Goal: Task Accomplishment & Management: Manage account settings

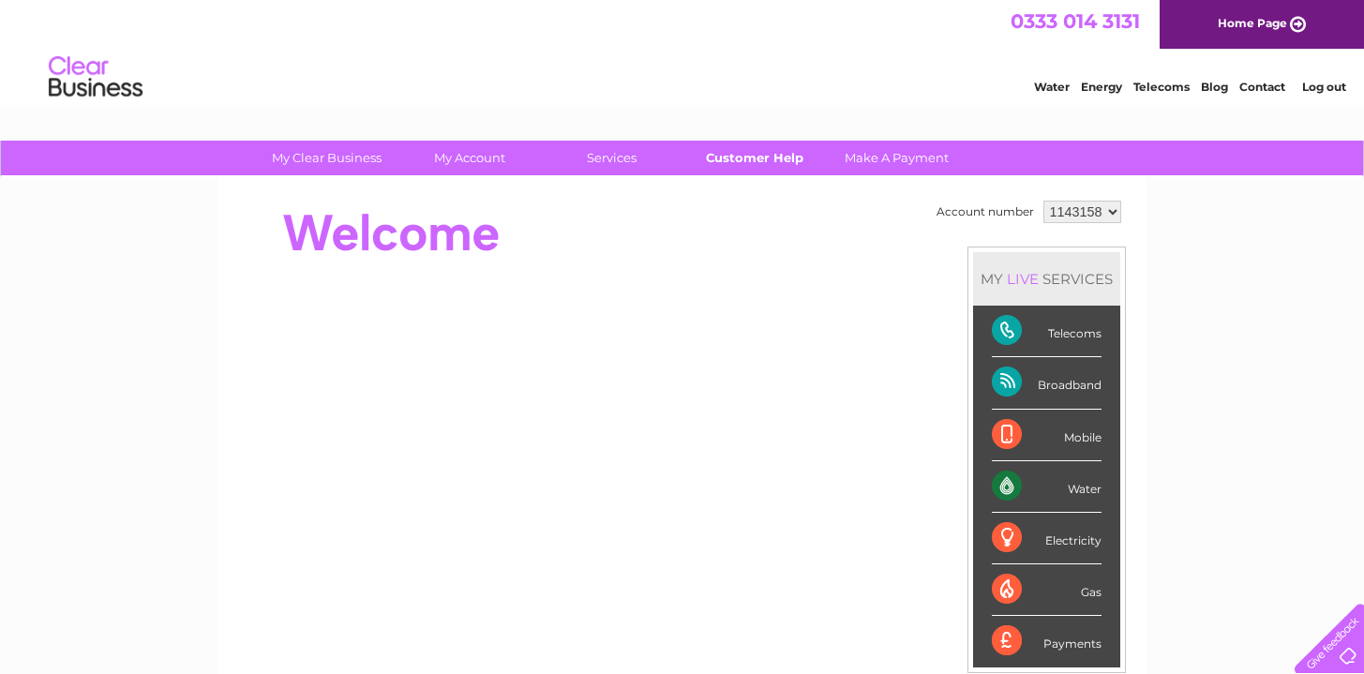
click at [780, 153] on link "Customer Help" at bounding box center [754, 158] width 155 height 35
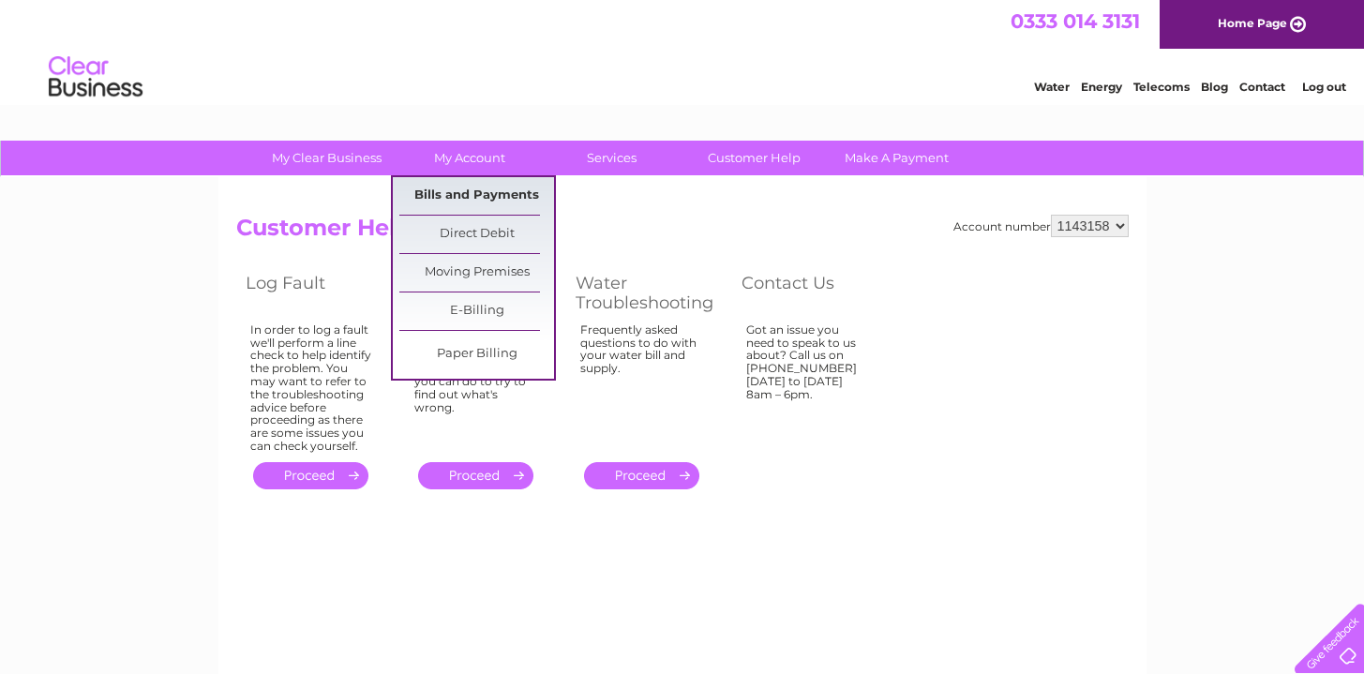
click at [484, 188] on link "Bills and Payments" at bounding box center [476, 196] width 155 height 38
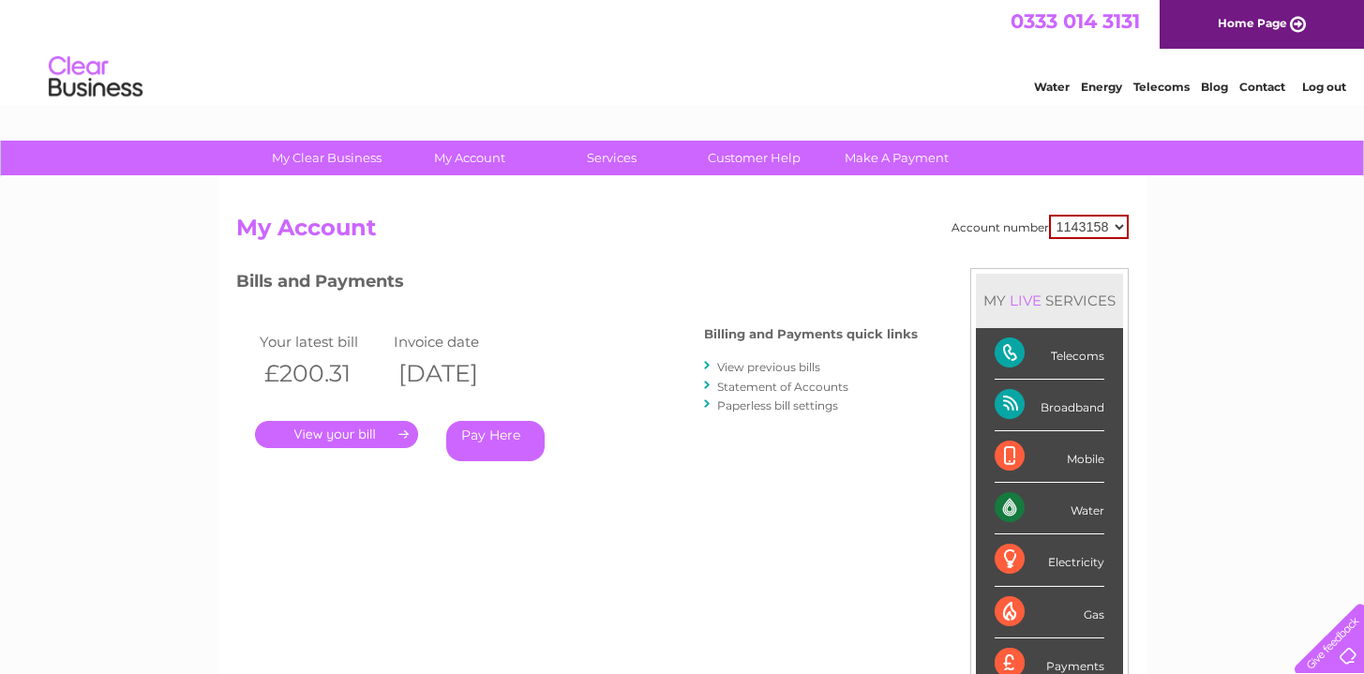
click at [385, 433] on link "." at bounding box center [336, 434] width 163 height 27
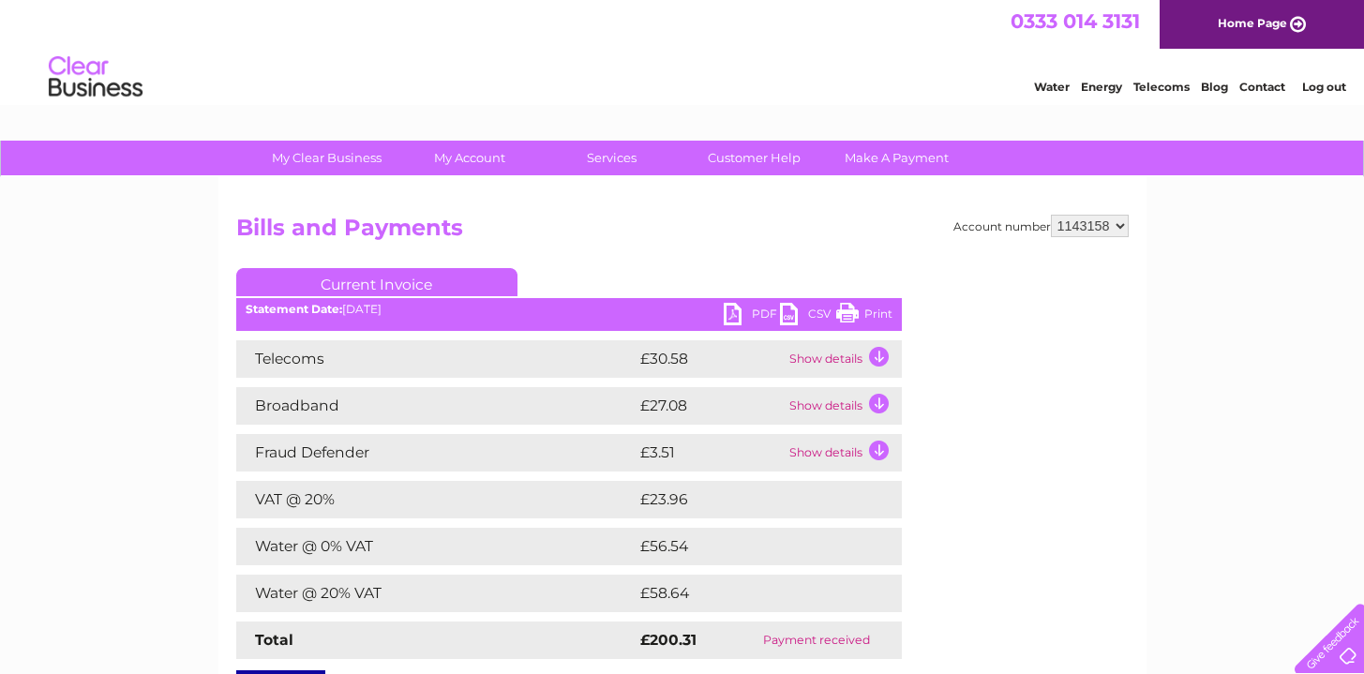
click at [884, 406] on td "Show details" at bounding box center [843, 406] width 117 height 38
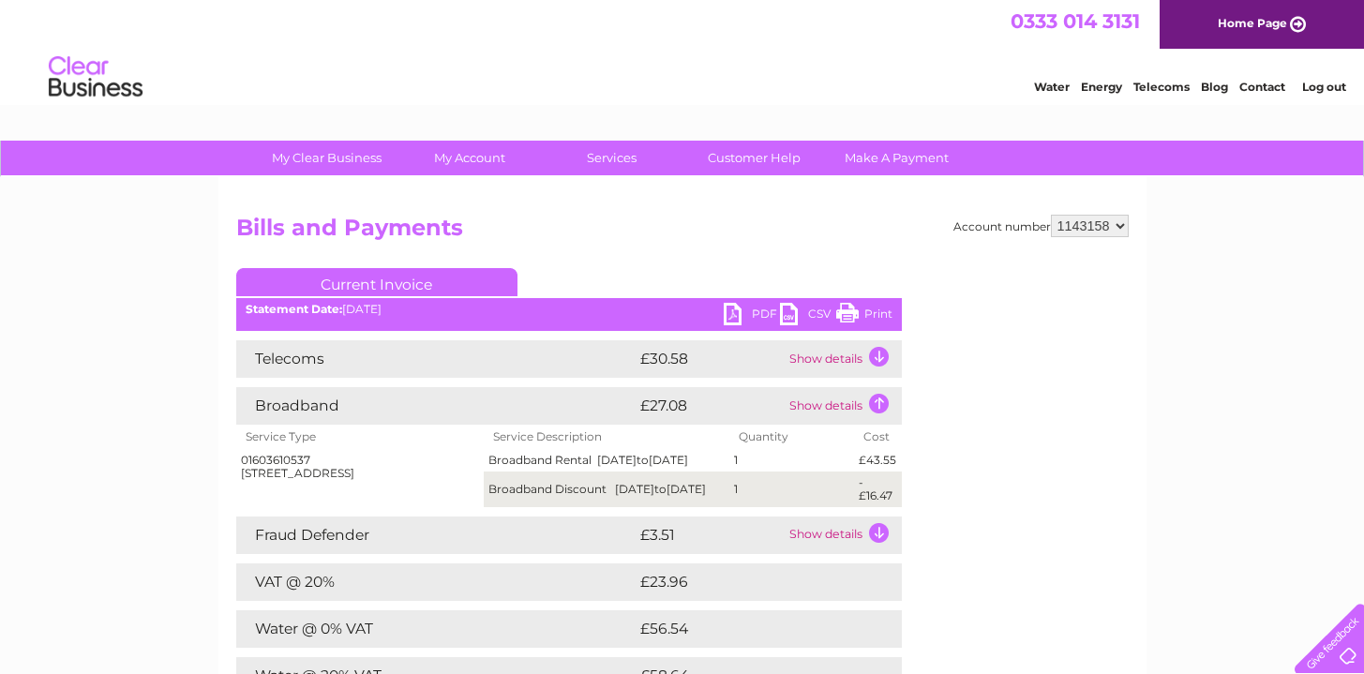
click at [882, 364] on td "Show details" at bounding box center [843, 359] width 117 height 38
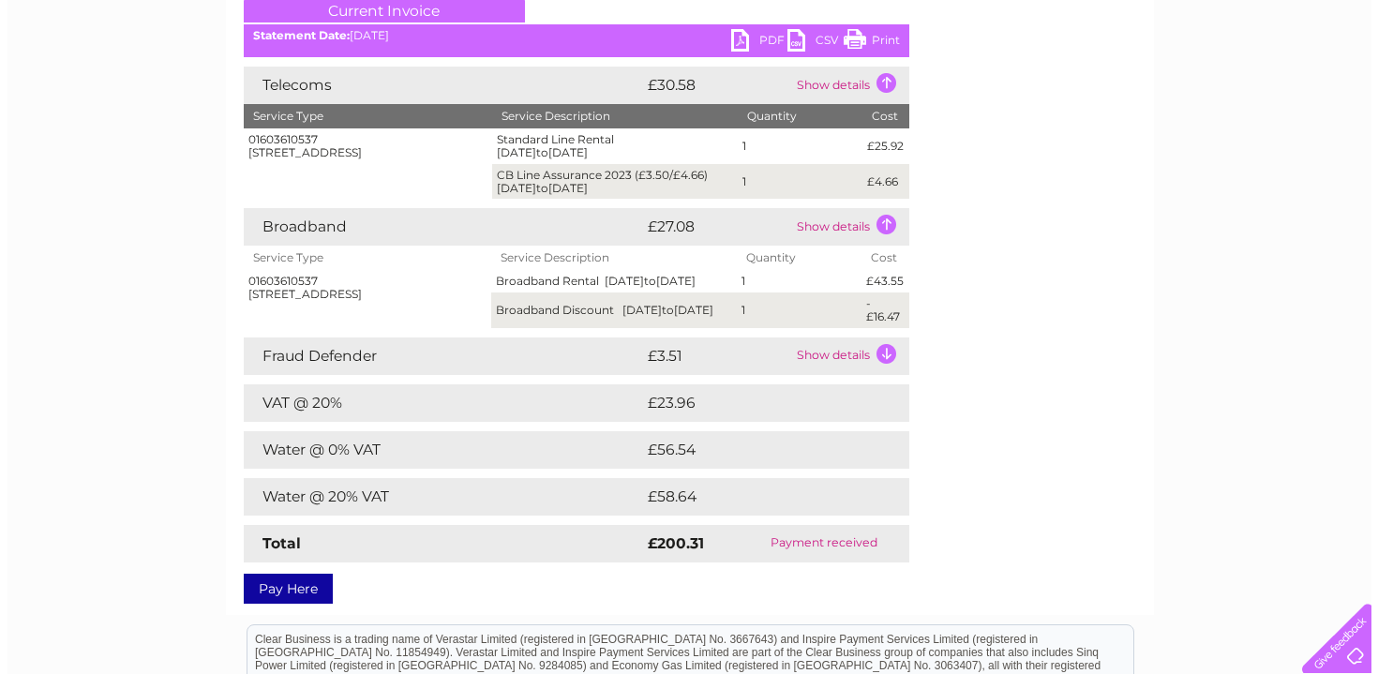
scroll to position [171, 0]
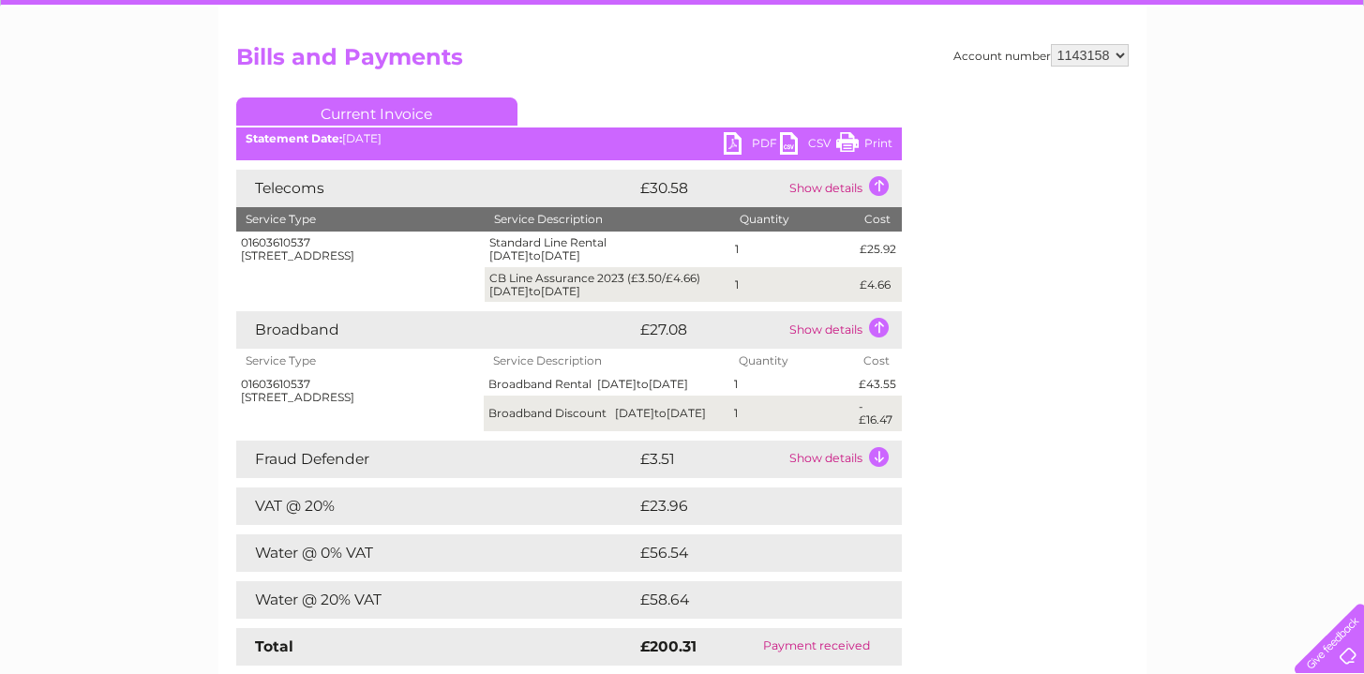
click at [736, 140] on link "PDF" at bounding box center [752, 145] width 56 height 27
